Goal: Information Seeking & Learning: Understand process/instructions

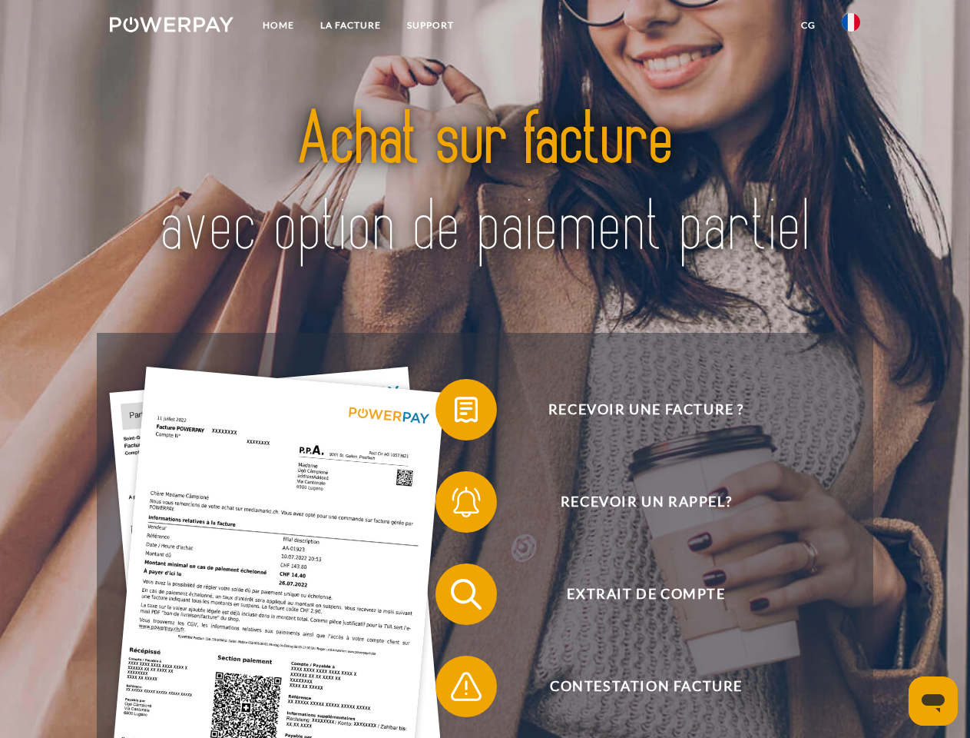
click at [171, 27] on img at bounding box center [172, 24] width 124 height 15
click at [851, 27] on img at bounding box center [851, 22] width 18 height 18
click at [808, 25] on link "CG" at bounding box center [808, 26] width 41 height 28
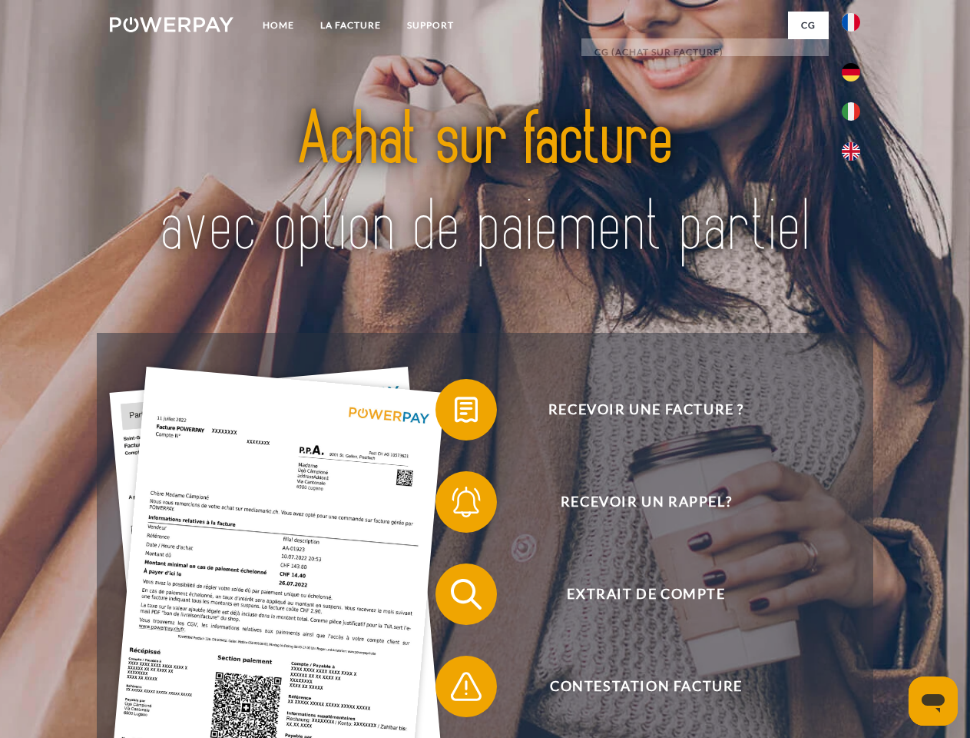
click at [455, 413] on span at bounding box center [443, 409] width 77 height 77
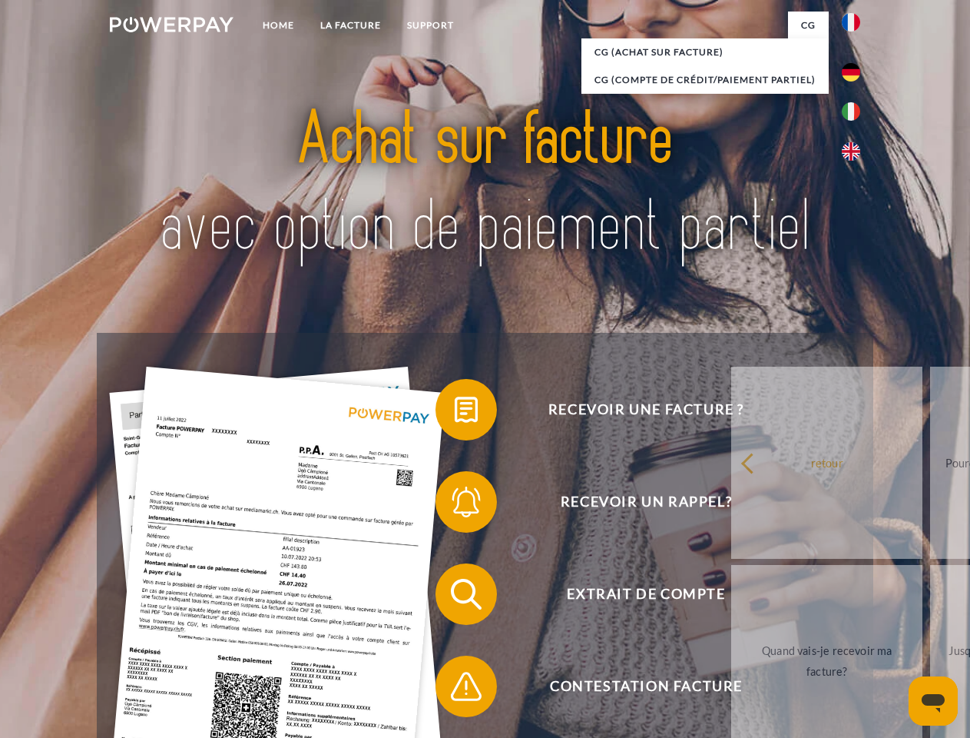
click at [455, 505] on span at bounding box center [443, 501] width 77 height 77
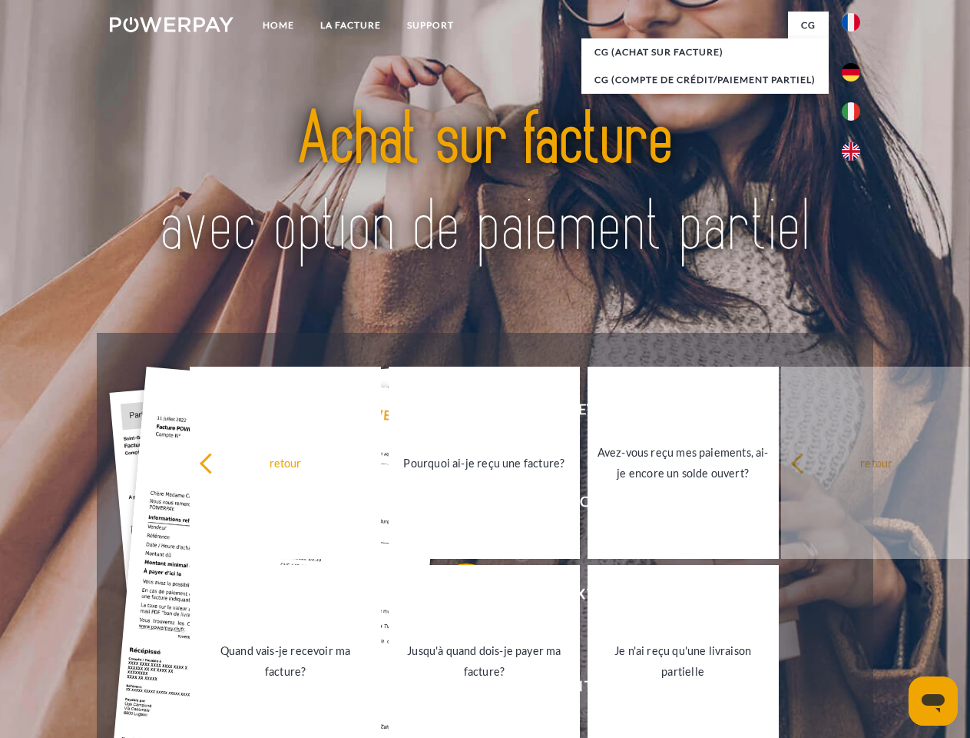
click at [455, 597] on link "Jusqu'à quand dois-je payer ma facture?" at bounding box center [484, 661] width 191 height 192
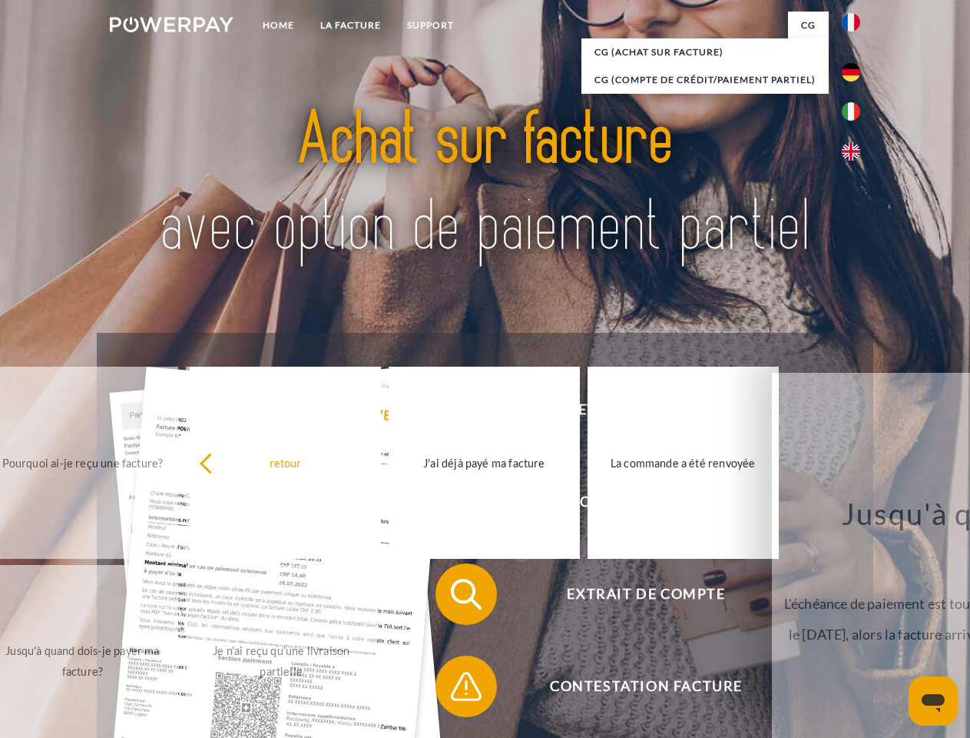
click at [455, 689] on span at bounding box center [443, 686] width 77 height 77
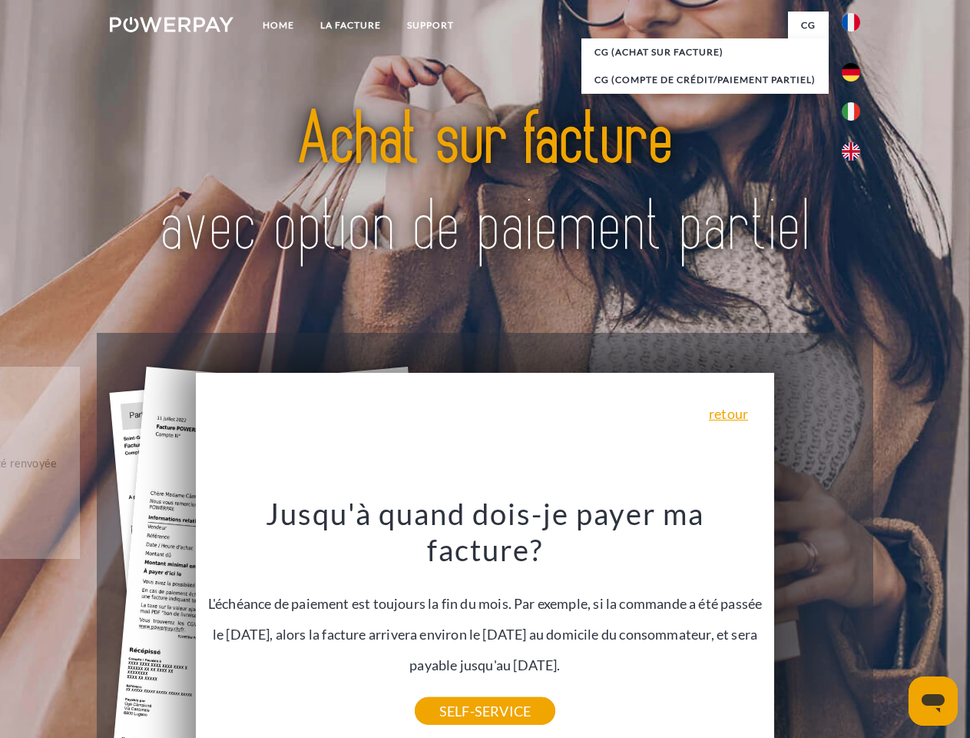
click at [934, 701] on icon "Ouvrir la fenêtre de messagerie" at bounding box center [933, 703] width 23 height 18
